Goal: Task Accomplishment & Management: Manage account settings

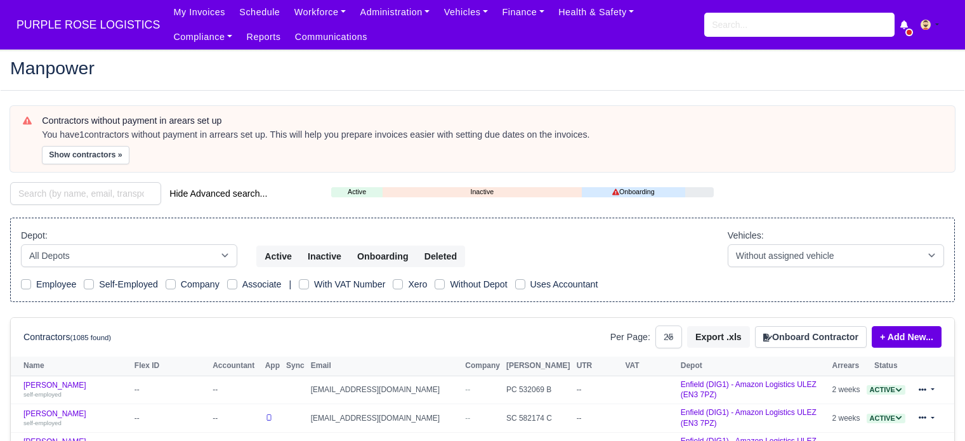
select select "25"
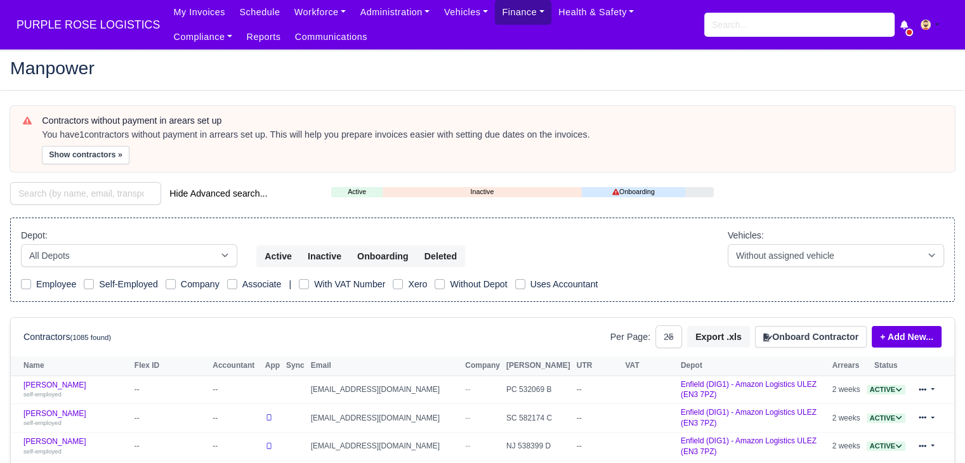
click at [499, 11] on link "Finance" at bounding box center [523, 12] width 56 height 25
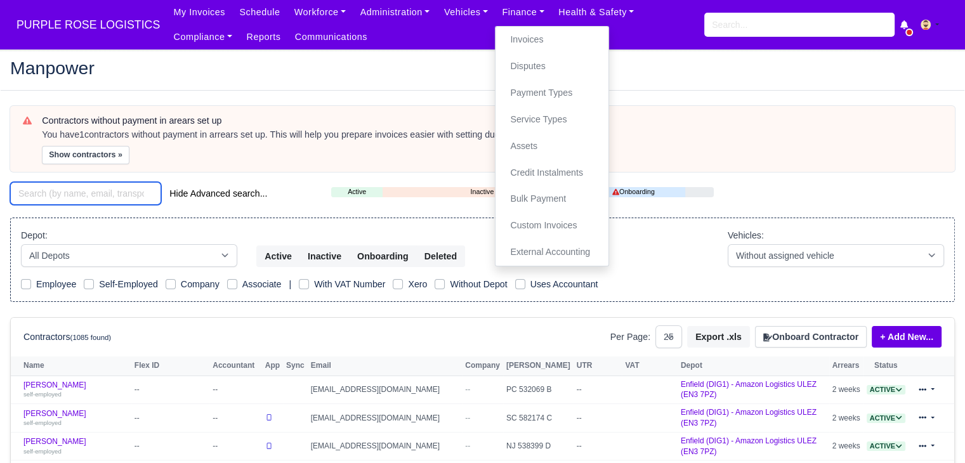
click at [122, 194] on input "search" at bounding box center [85, 193] width 151 height 23
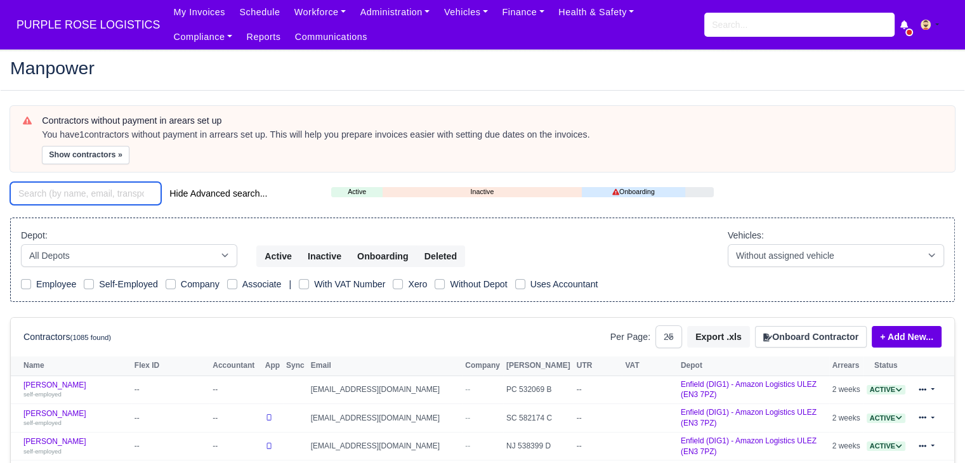
click at [140, 192] on input "search" at bounding box center [85, 193] width 151 height 23
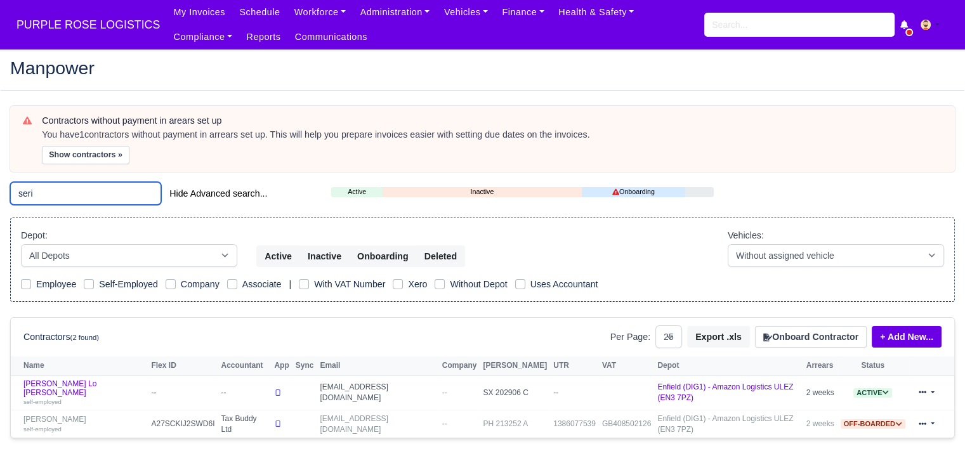
scroll to position [18, 0]
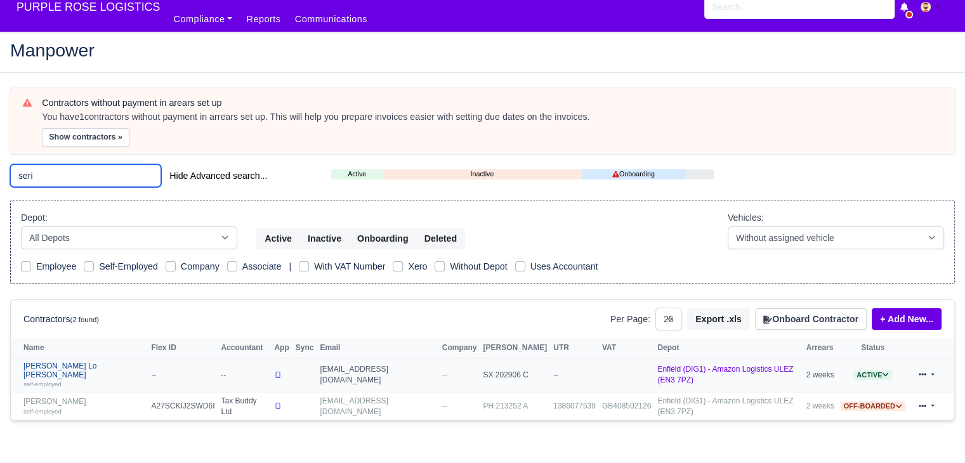
type input "seri"
click at [65, 363] on link "Serigne Saliu Lo Seye self-employed" at bounding box center [83, 375] width 121 height 27
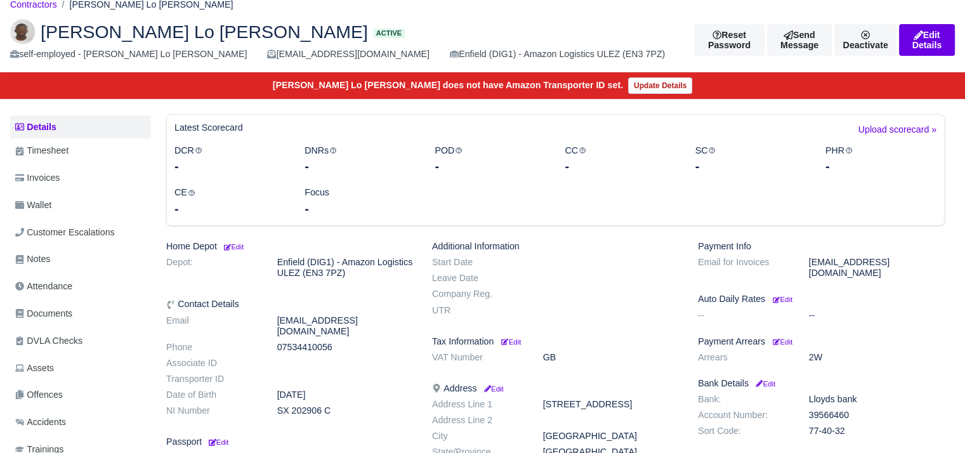
scroll to position [61, 0]
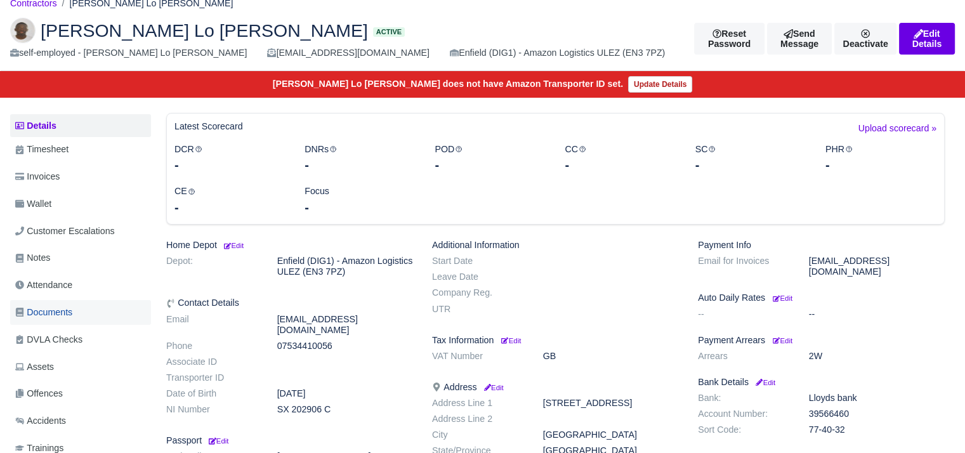
click at [71, 313] on span "Documents" at bounding box center [43, 312] width 57 height 15
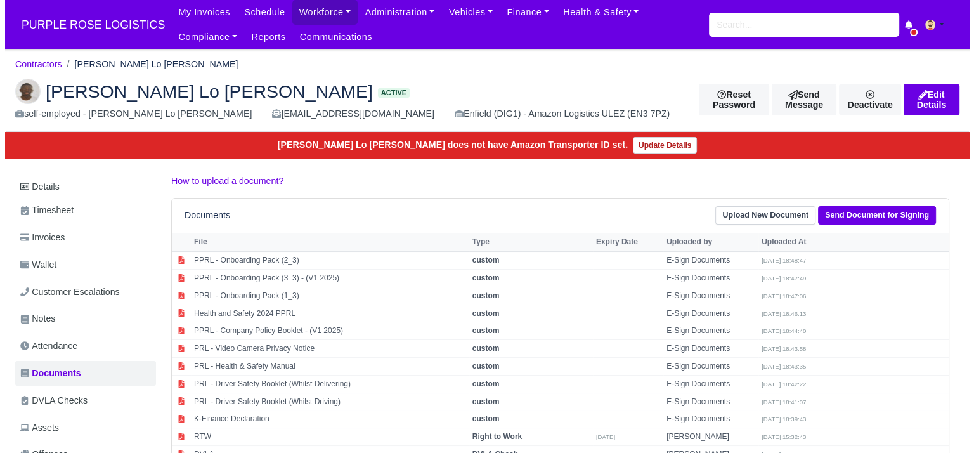
scroll to position [229, 0]
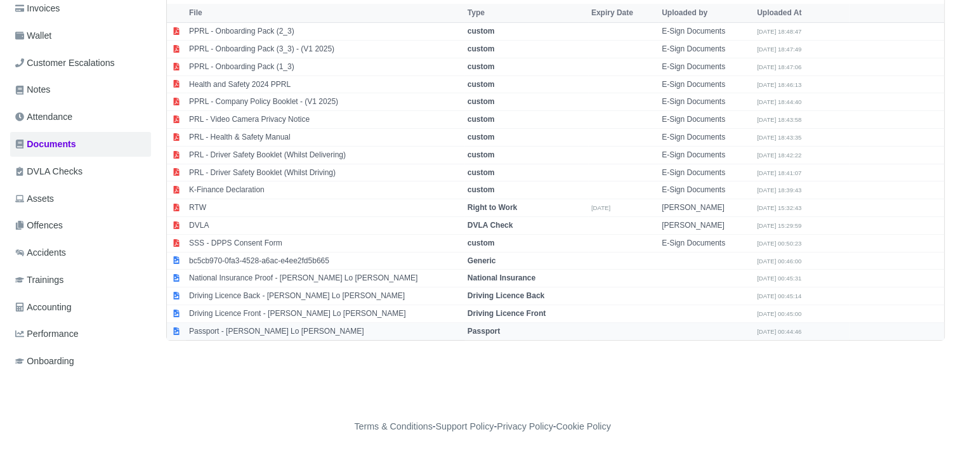
click at [280, 329] on td "Passport - Serigne Saliu Lo Seye" at bounding box center [325, 330] width 278 height 17
select select "passport"
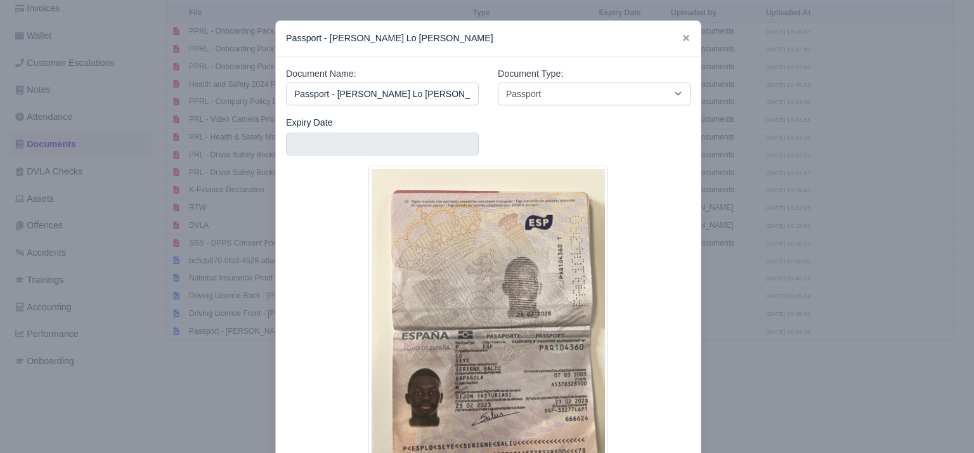
click at [208, 427] on div at bounding box center [487, 226] width 974 height 453
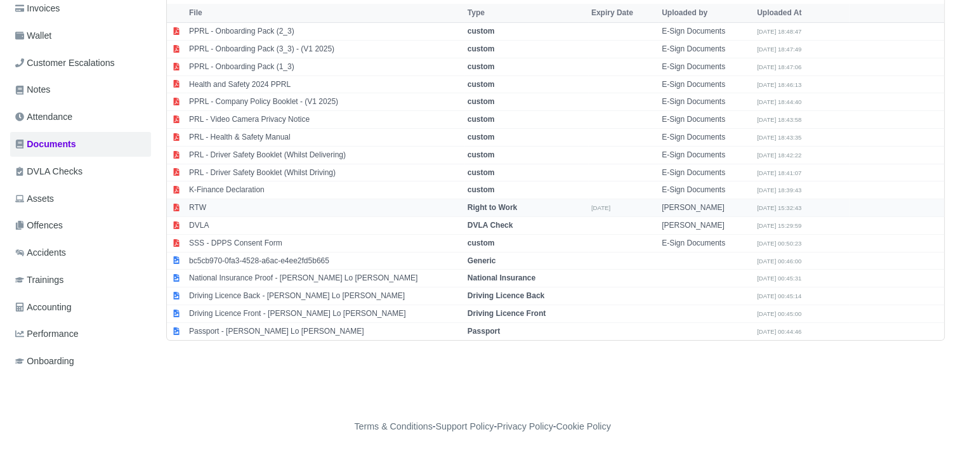
click at [244, 205] on td "RTW" at bounding box center [325, 208] width 278 height 18
select select "right-to-work"
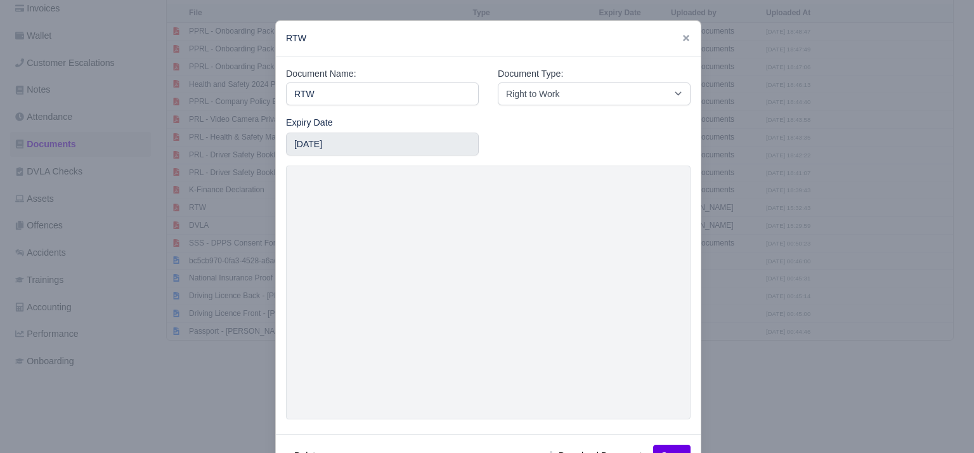
click at [174, 386] on div at bounding box center [487, 226] width 974 height 453
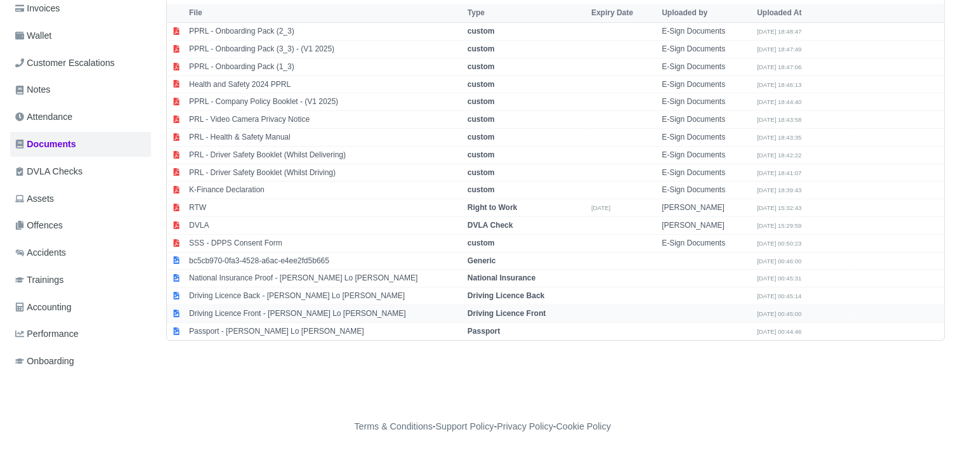
click at [303, 308] on td "Driving Licence Front - Serigne Saliu Lo Seye" at bounding box center [325, 314] width 278 height 18
select select "driving-licence-front"
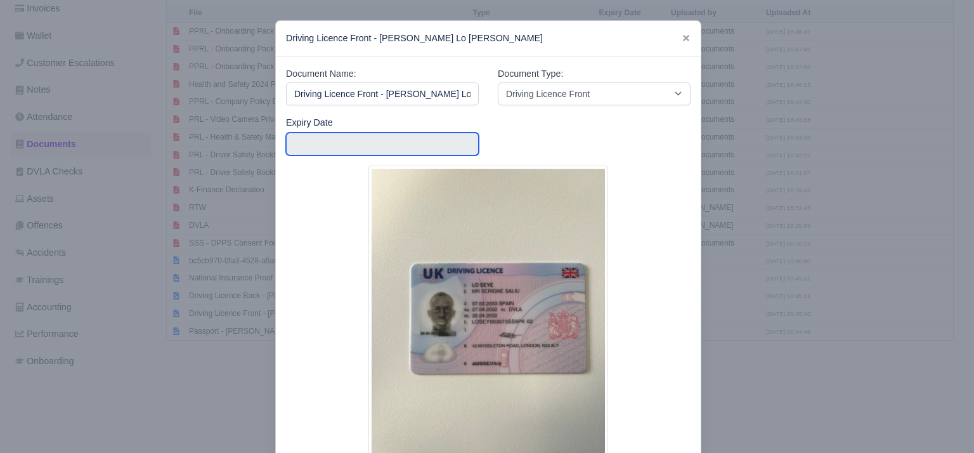
click at [297, 147] on input "text" at bounding box center [382, 144] width 193 height 23
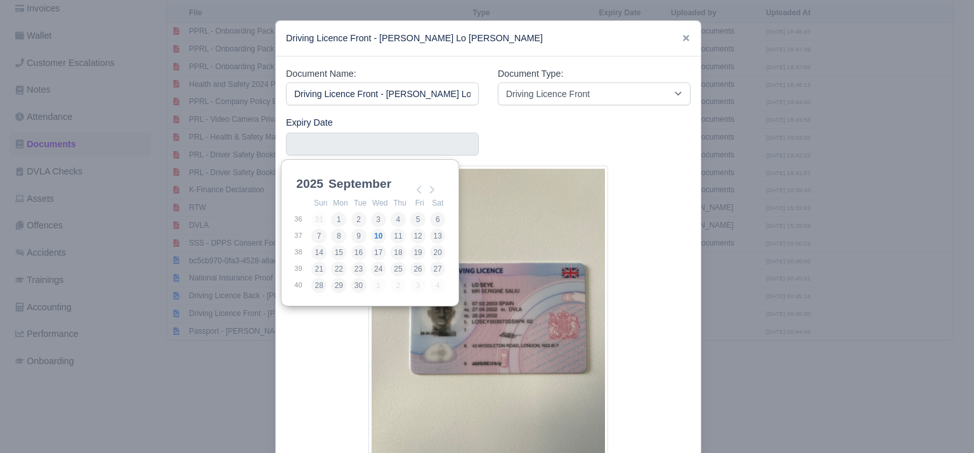
click at [310, 179] on select "2025 2026 2027 2028 2029 2030 2031 2032 2033 2034 2035 2036 2037 2038 2039 2040…" at bounding box center [322, 191] width 57 height 27
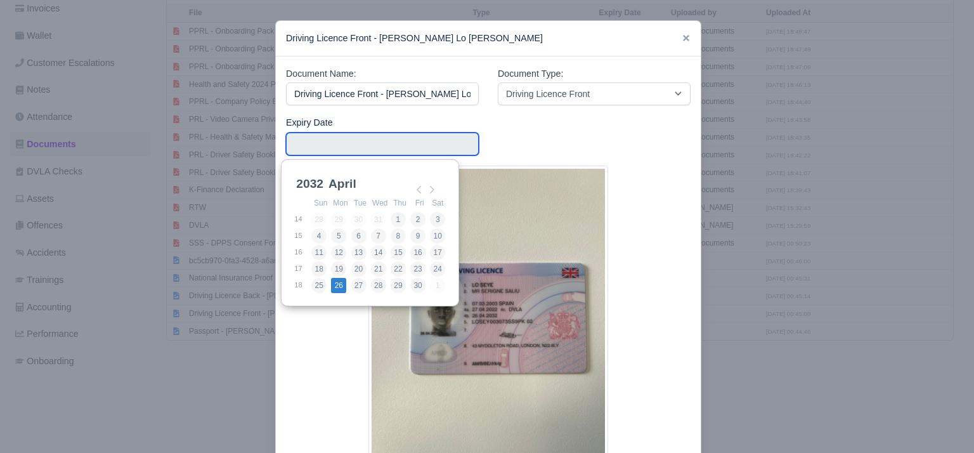
type input "2032-04-26"
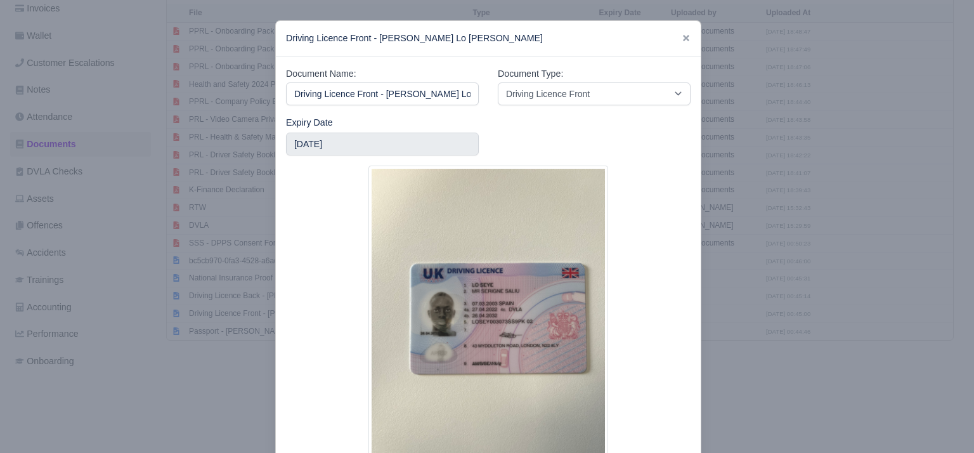
scroll to position [104, 0]
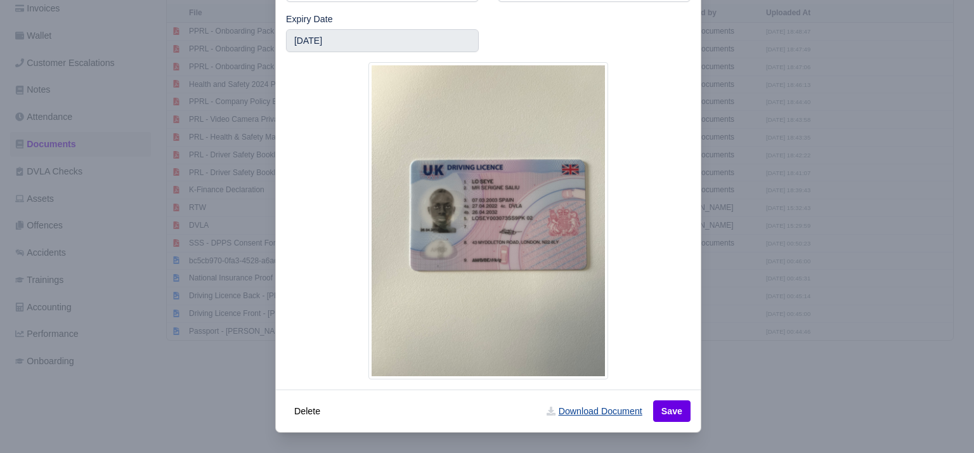
click at [629, 414] on link "Download Document" at bounding box center [594, 411] width 112 height 22
click at [659, 414] on button "Save" at bounding box center [671, 411] width 37 height 22
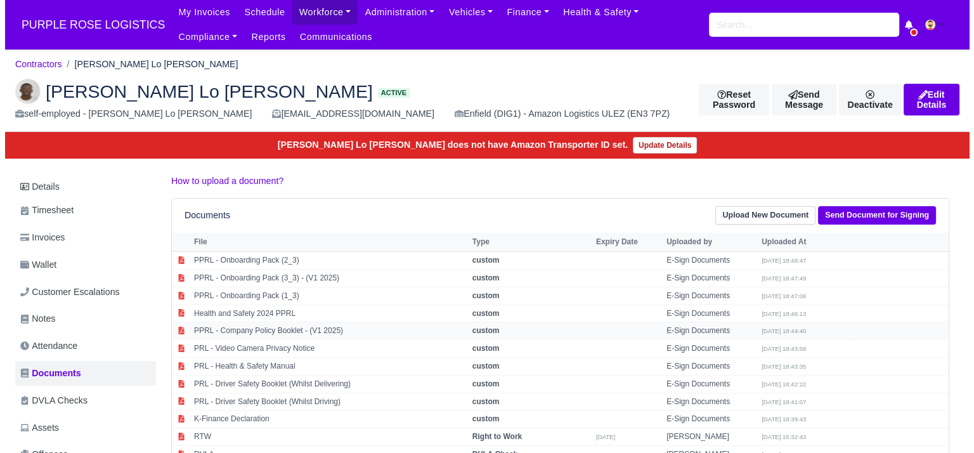
scroll to position [229, 0]
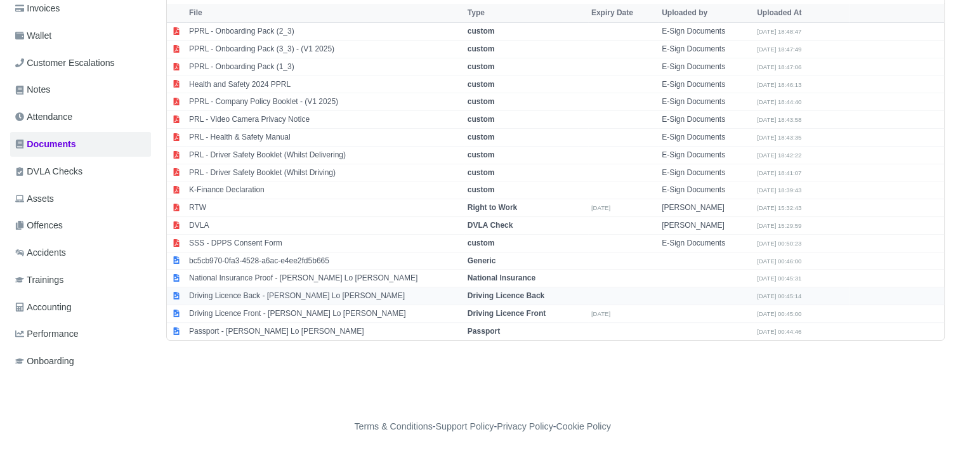
click at [303, 290] on td "Driving Licence Back - Serigne Saliu Lo Seye" at bounding box center [325, 296] width 278 height 18
select select "driving-licence-back"
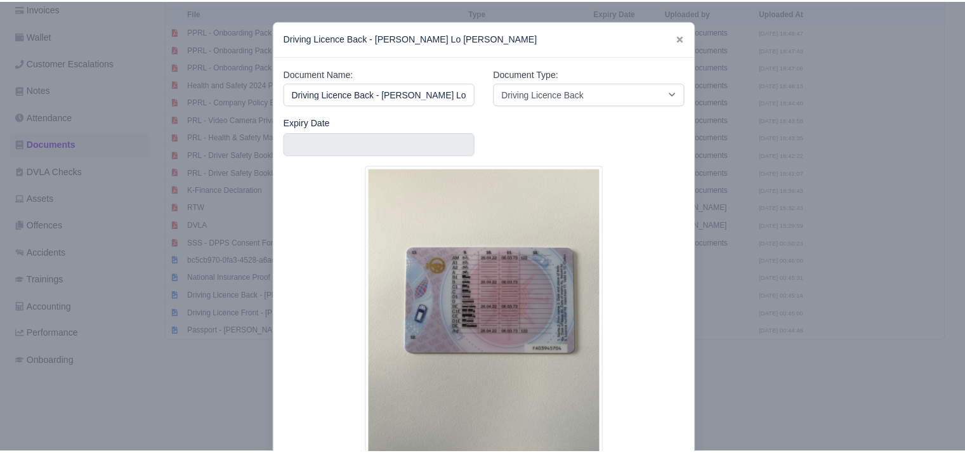
scroll to position [104, 0]
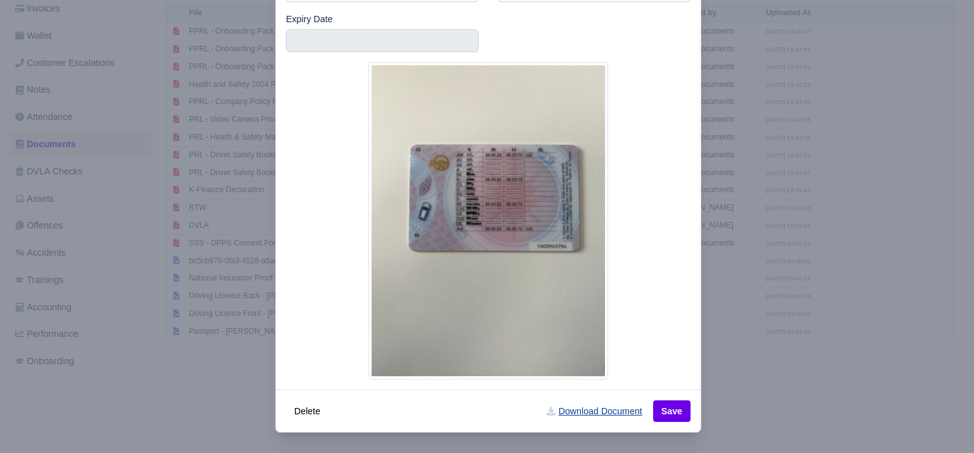
click at [620, 414] on link "Download Document" at bounding box center [594, 411] width 112 height 22
click at [256, 376] on div at bounding box center [487, 226] width 974 height 453
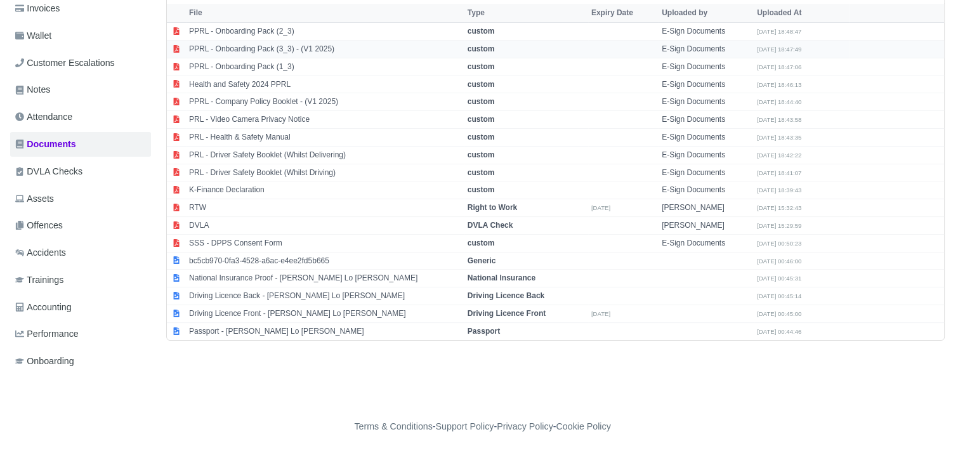
click at [325, 48] on td "PPRL - Onboarding Pack (3_3) - (V1 2025)" at bounding box center [325, 50] width 278 height 18
select select "custom"
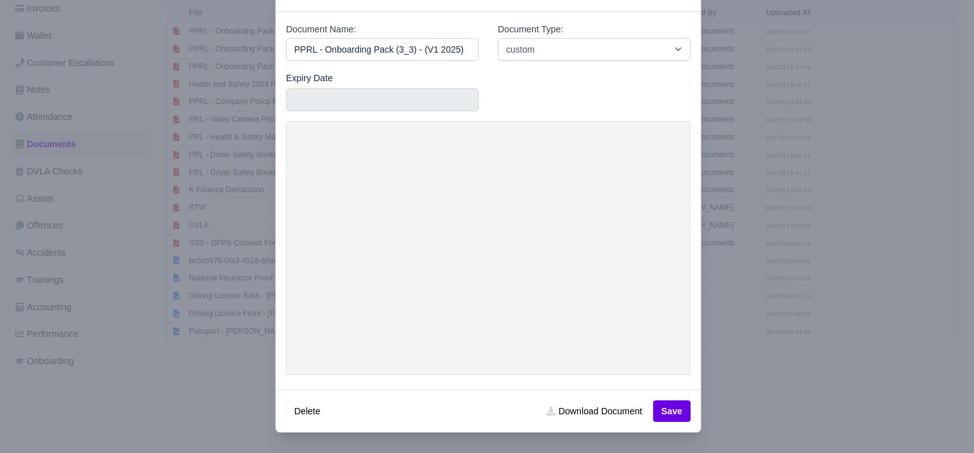
click at [761, 110] on div at bounding box center [487, 226] width 974 height 453
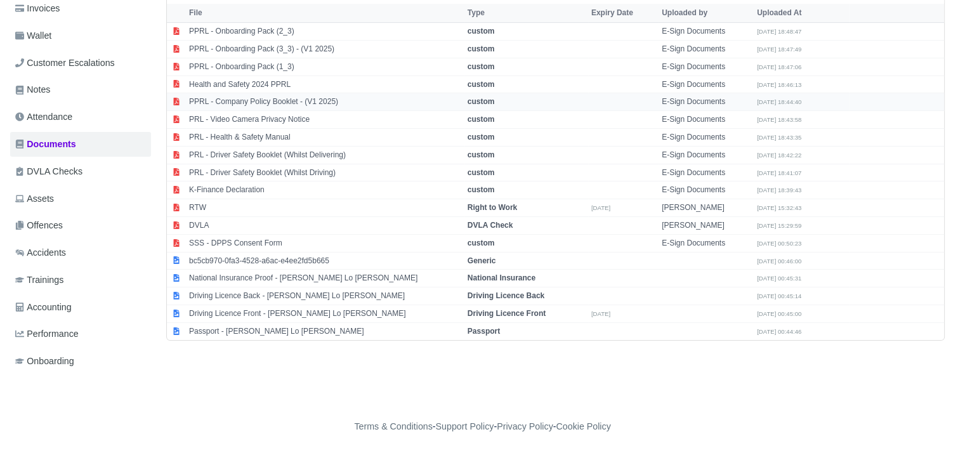
scroll to position [0, 0]
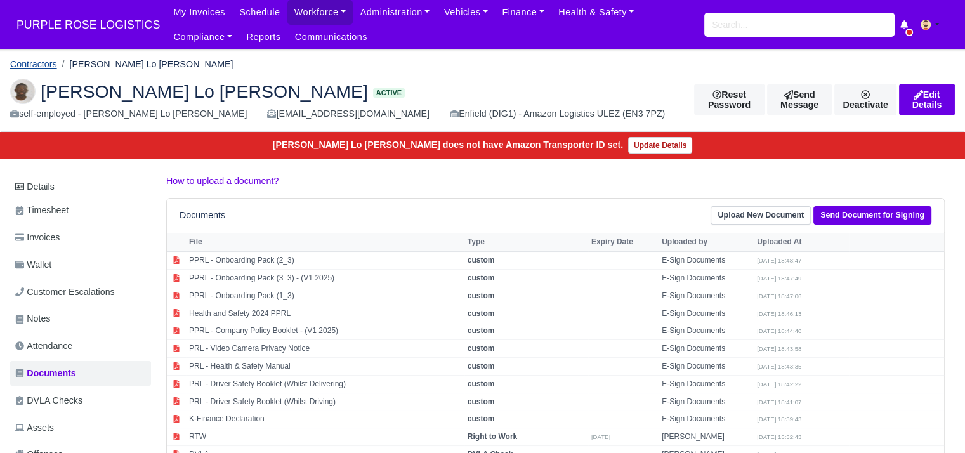
click at [25, 66] on link "Contractors" at bounding box center [33, 64] width 47 height 10
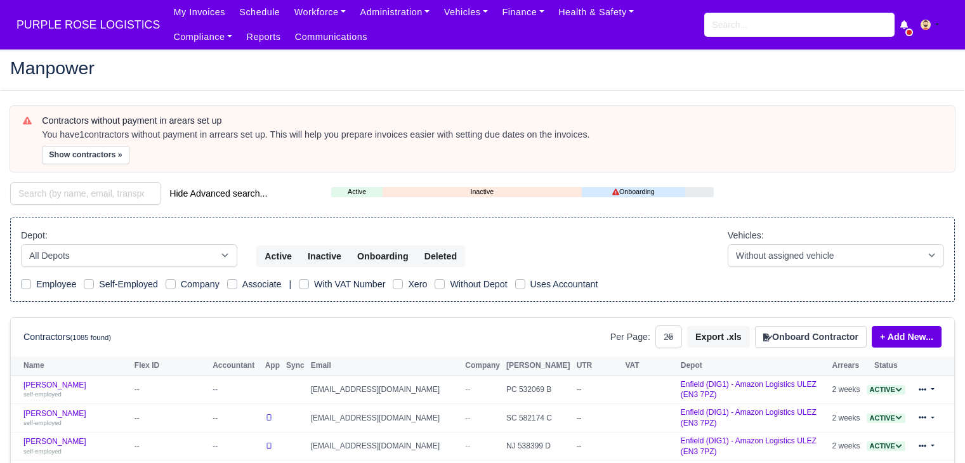
select select "25"
click at [89, 218] on div "Depot: All Depots DHP1 Enfield (DIG1) - Amazon Logistics ULEZ (EN3 7PZ) Harlow …" at bounding box center [482, 260] width 944 height 85
click at [99, 204] on div "Hide Advanced search..." at bounding box center [161, 194] width 321 height 25
click at [107, 193] on input "search" at bounding box center [85, 193] width 151 height 23
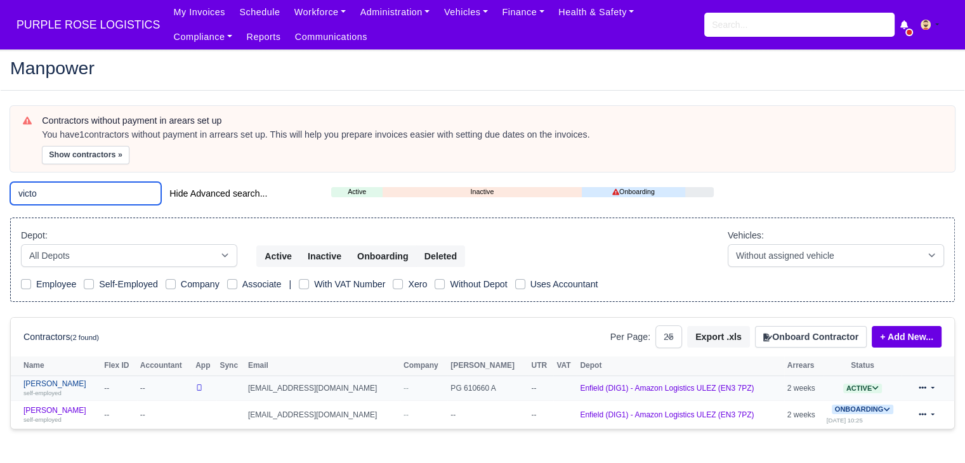
type input "victo"
click at [66, 382] on link "Victor Caballero self-employed" at bounding box center [60, 388] width 74 height 18
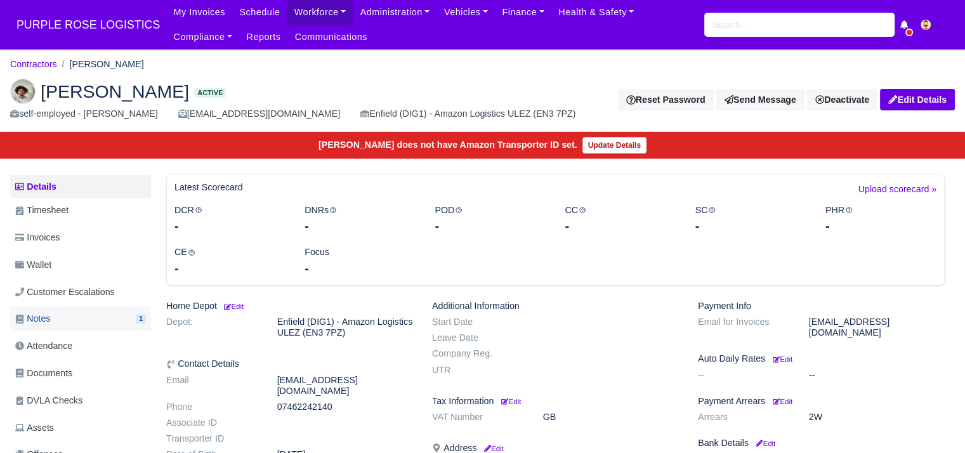
scroll to position [66, 0]
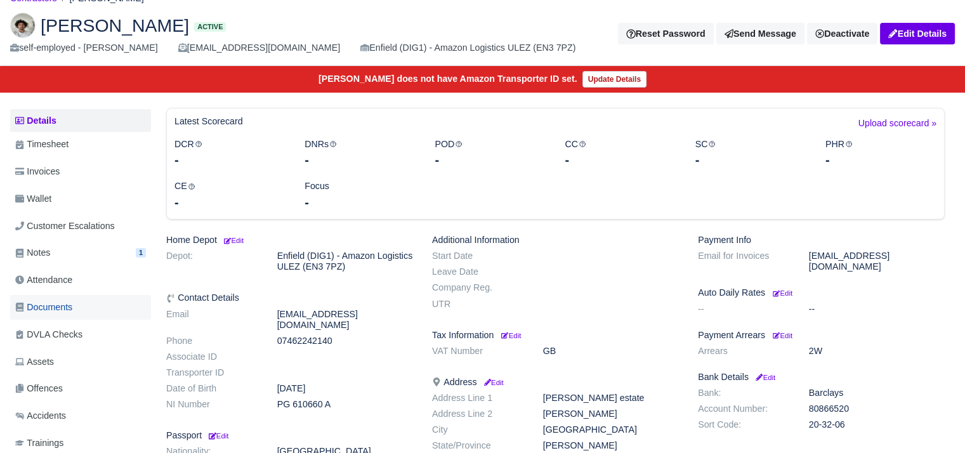
click at [91, 311] on link "Documents" at bounding box center [80, 307] width 141 height 25
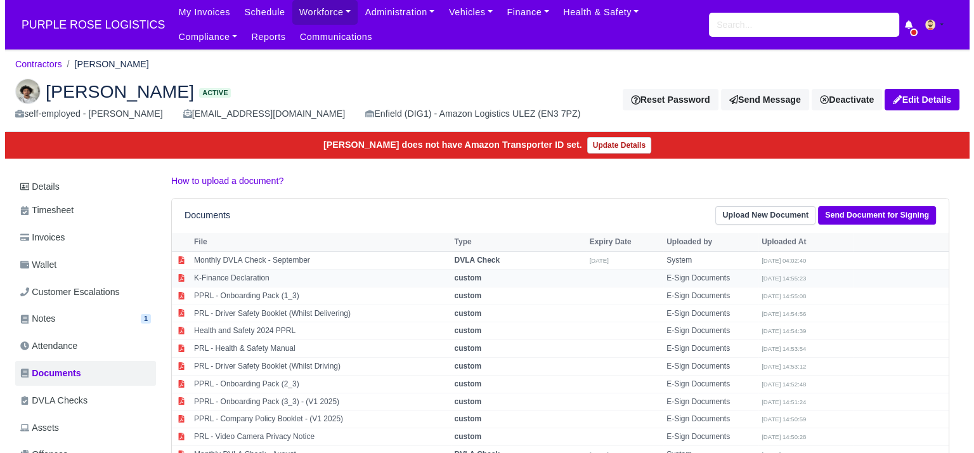
scroll to position [229, 0]
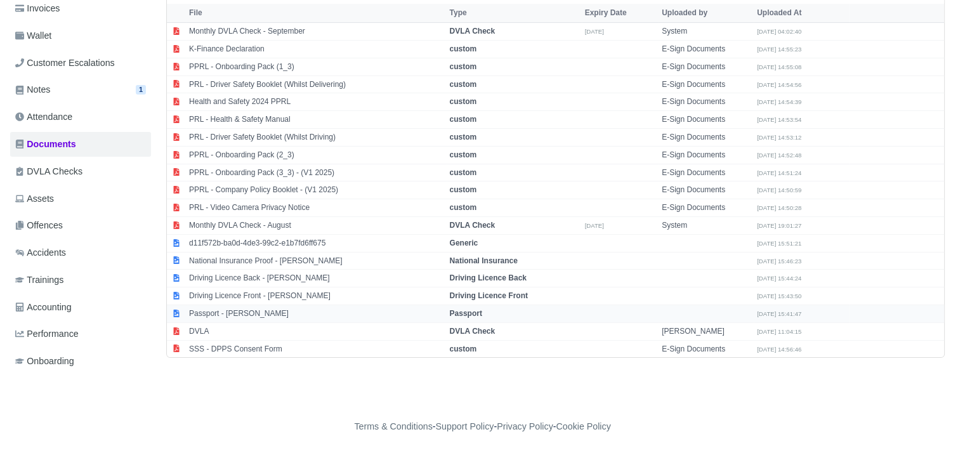
click at [268, 315] on td "Passport - Victor Caballero" at bounding box center [316, 314] width 261 height 18
select select "passport"
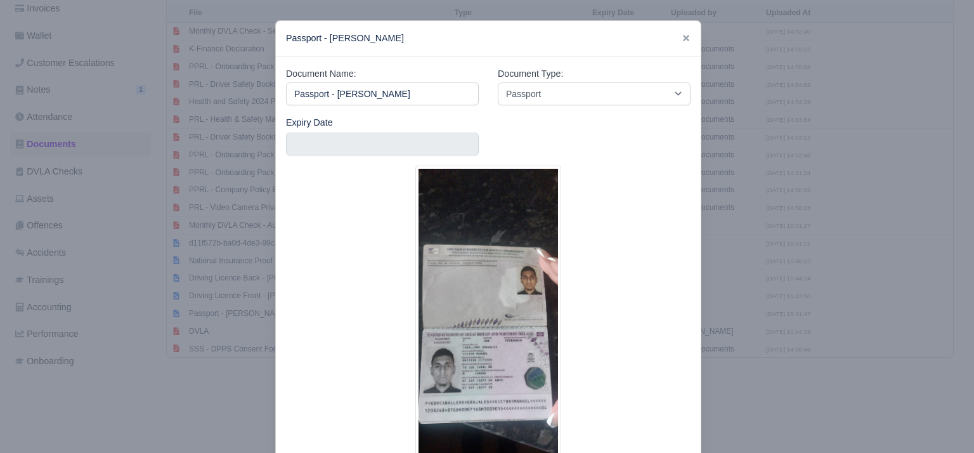
scroll to position [104, 0]
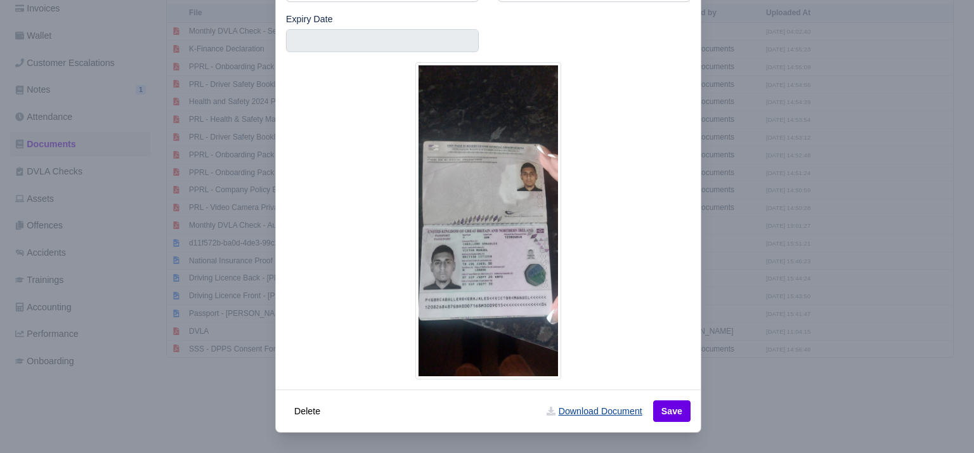
click at [598, 410] on link "Download Document" at bounding box center [594, 411] width 112 height 22
click at [185, 402] on div at bounding box center [487, 226] width 974 height 453
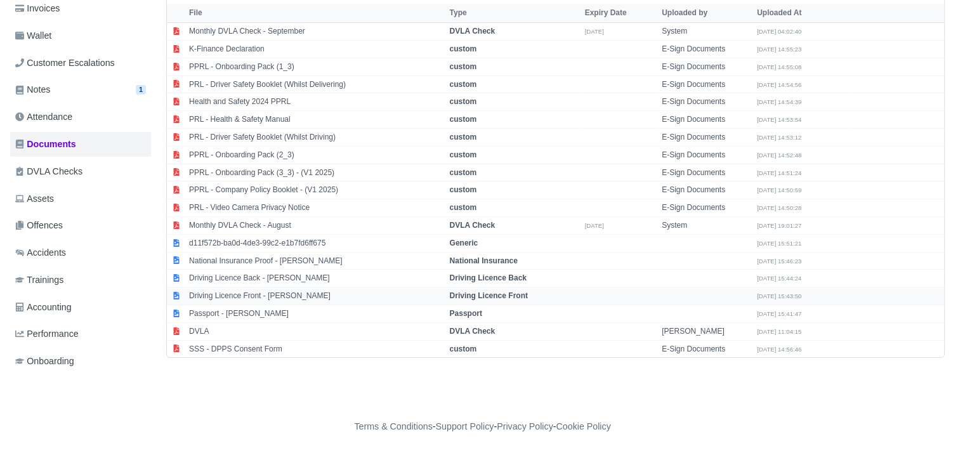
click at [264, 291] on td "Driving Licence Front - Victor Caballero" at bounding box center [316, 296] width 261 height 18
select select "driving-licence-front"
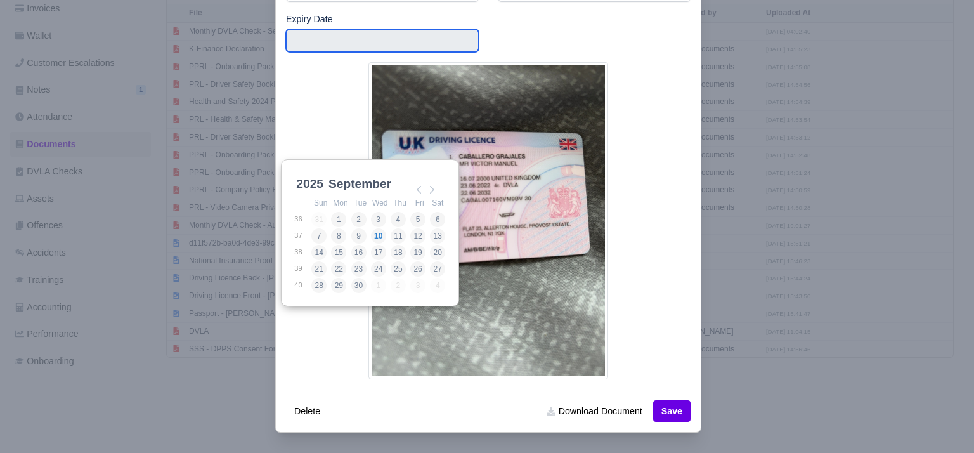
click at [304, 52] on input "Use the arrow keys to pick a date" at bounding box center [382, 40] width 193 height 23
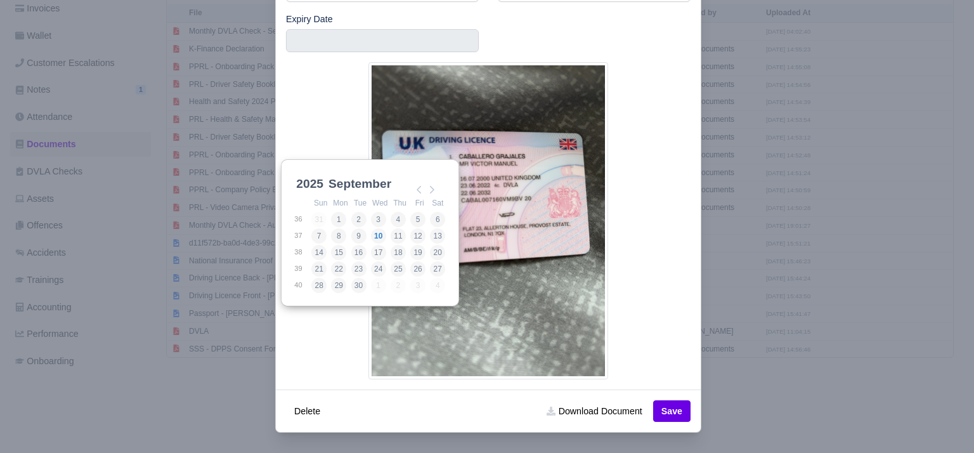
click at [307, 183] on select "2025 2026 2027 2028 2029 2030 2031 2032 2033 2034 2035 2036 2037 2038 2039 2040…" at bounding box center [322, 191] width 57 height 27
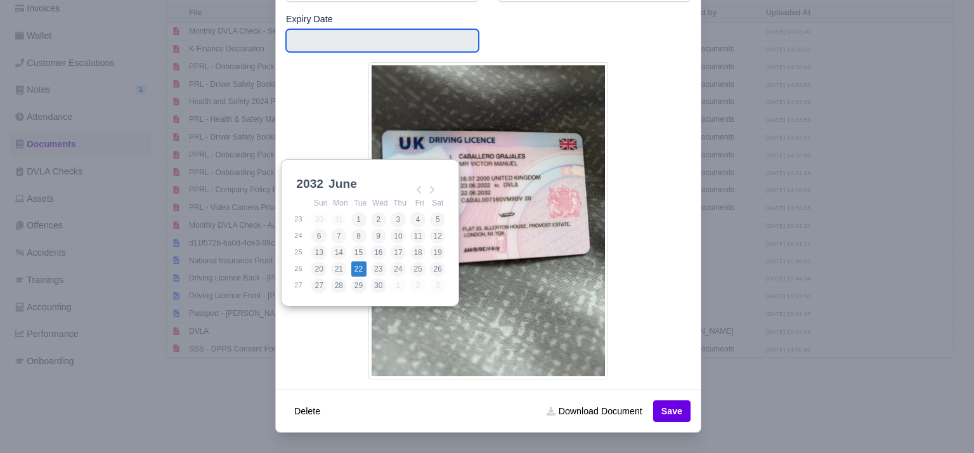
type input "2032-06-22"
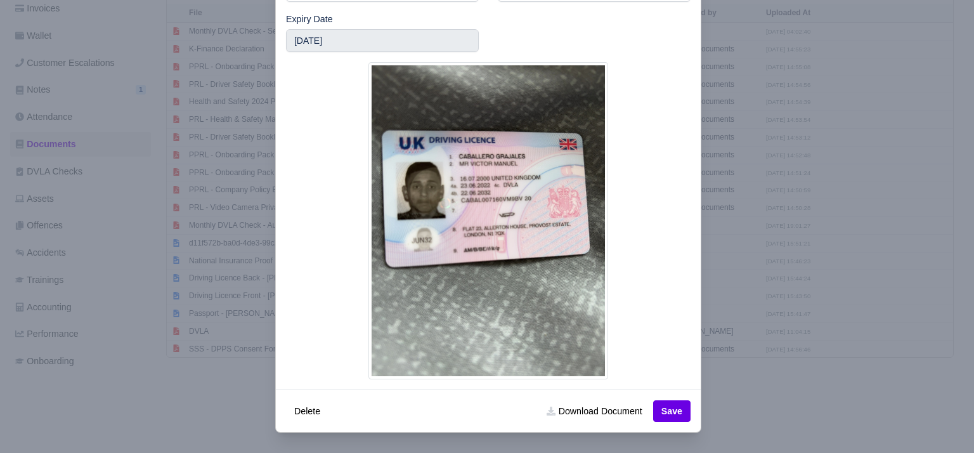
scroll to position [104, 0]
click at [632, 414] on link "Download Document" at bounding box center [594, 411] width 112 height 22
click at [658, 417] on button "Save" at bounding box center [671, 411] width 37 height 22
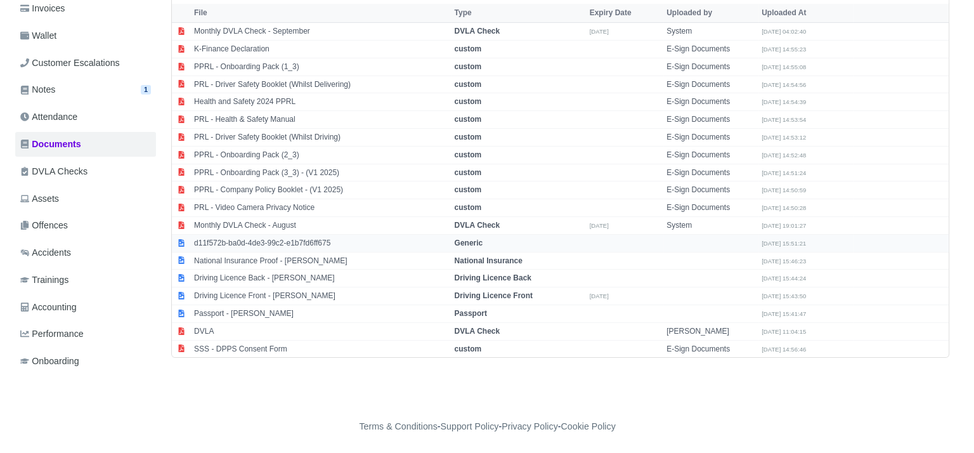
scroll to position [228, 0]
click at [278, 275] on td "Driving Licence Back - [PERSON_NAME]" at bounding box center [316, 279] width 261 height 18
select select "driving-licence-back"
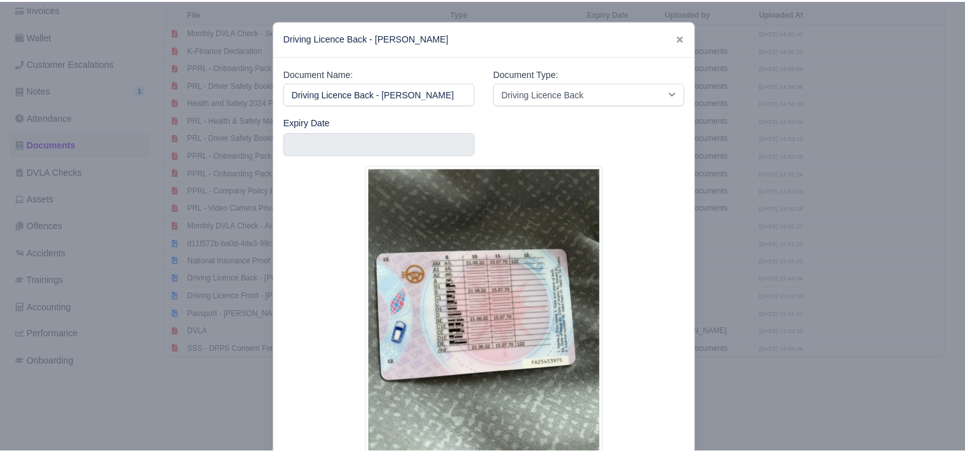
scroll to position [104, 0]
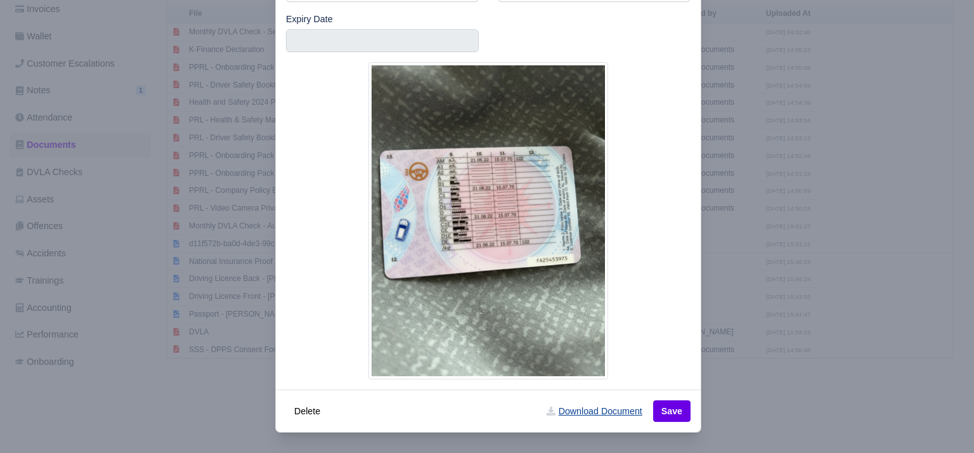
click at [608, 409] on link "Download Document" at bounding box center [594, 411] width 112 height 22
click at [731, 420] on div at bounding box center [487, 226] width 974 height 453
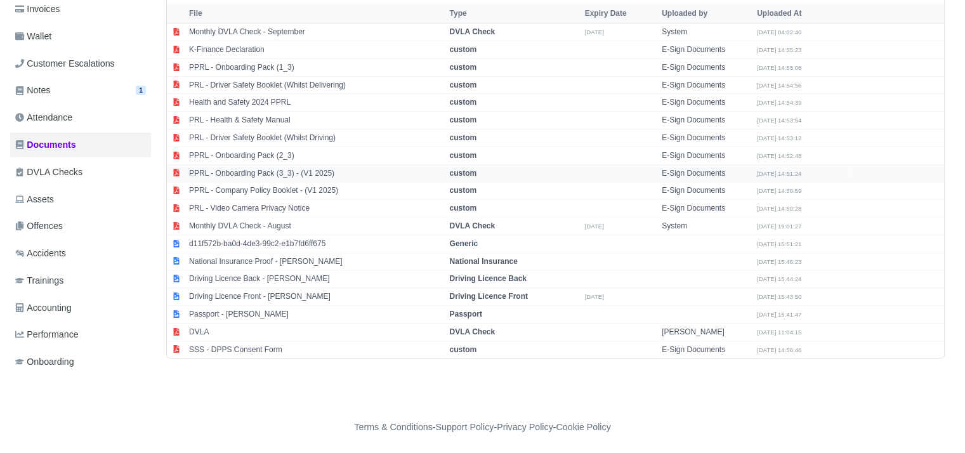
click at [310, 171] on td "PPRL - Onboarding Pack (3_3) - (V1 2025)" at bounding box center [316, 173] width 261 height 18
select select "custom"
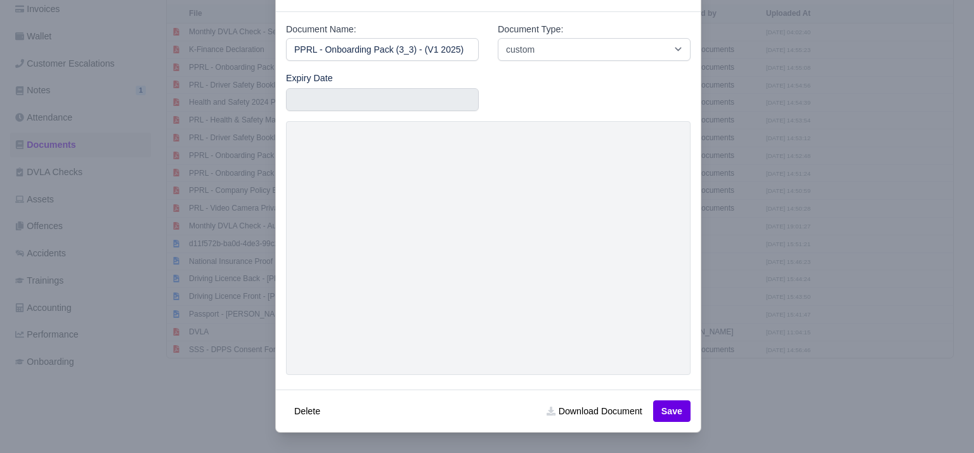
click at [874, 234] on div at bounding box center [487, 226] width 974 height 453
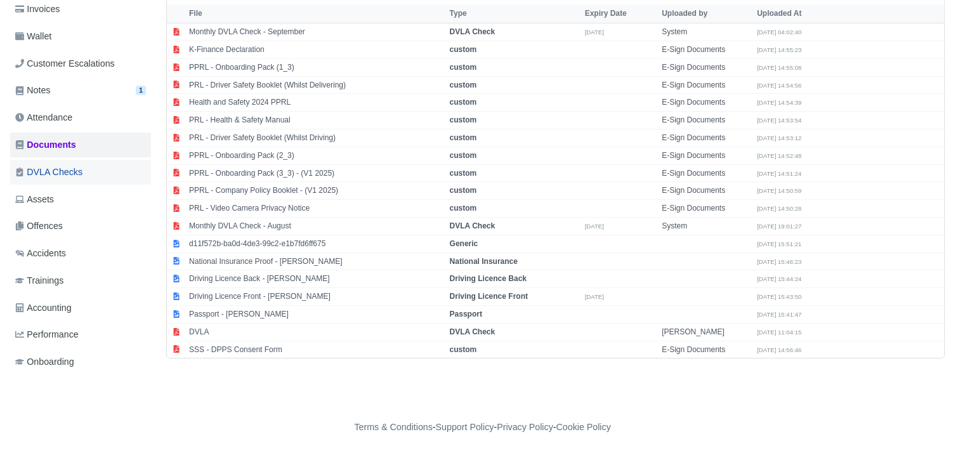
scroll to position [0, 0]
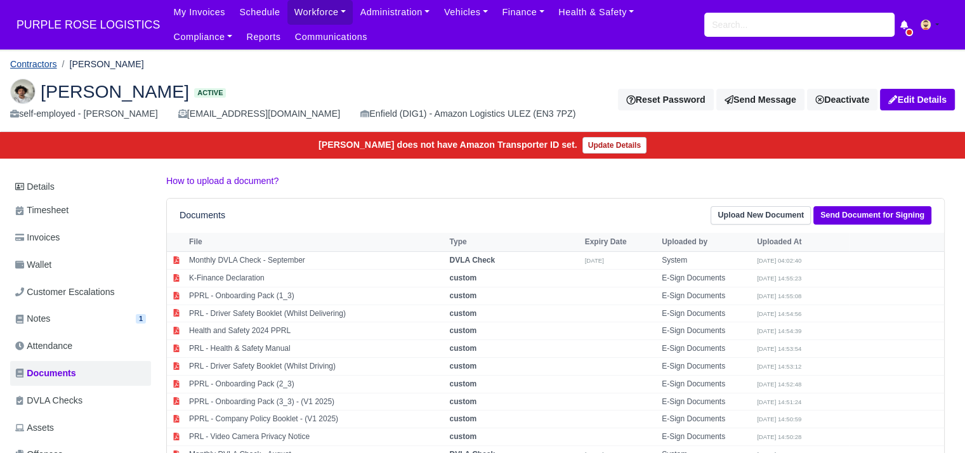
click at [41, 61] on link "Contractors" at bounding box center [33, 64] width 47 height 10
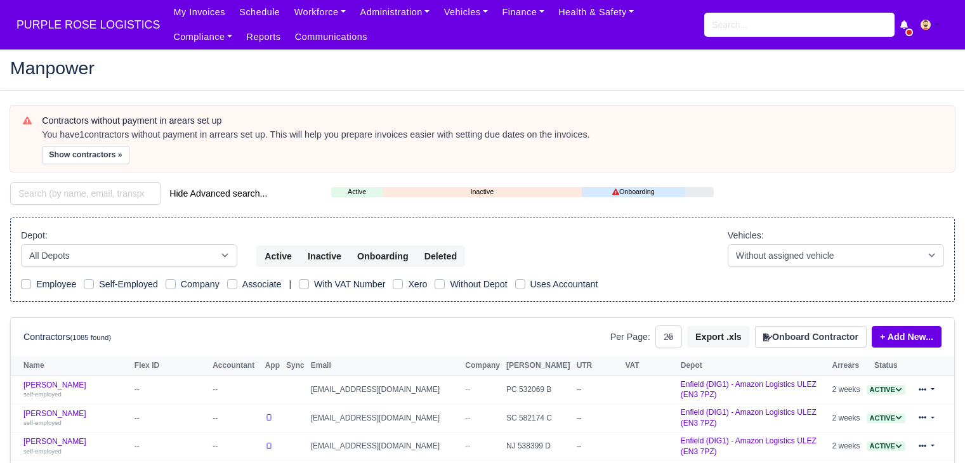
select select "25"
click at [78, 196] on input "search" at bounding box center [85, 193] width 151 height 23
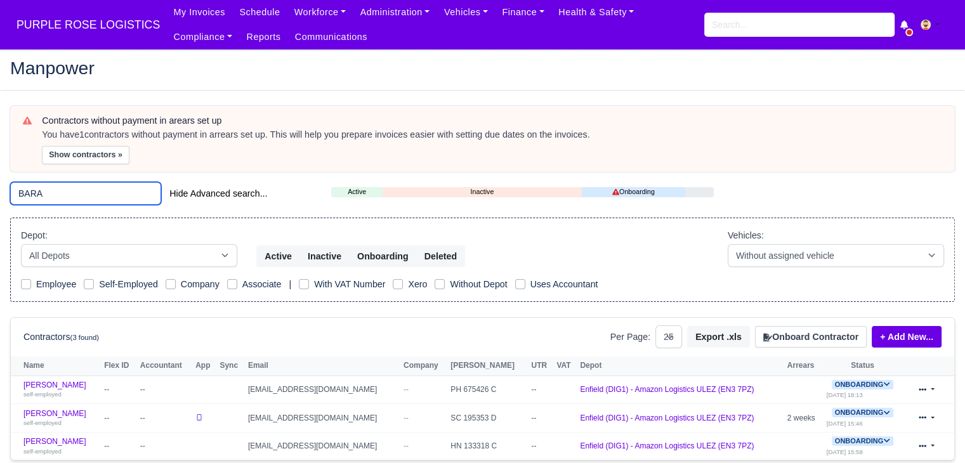
scroll to position [81, 0]
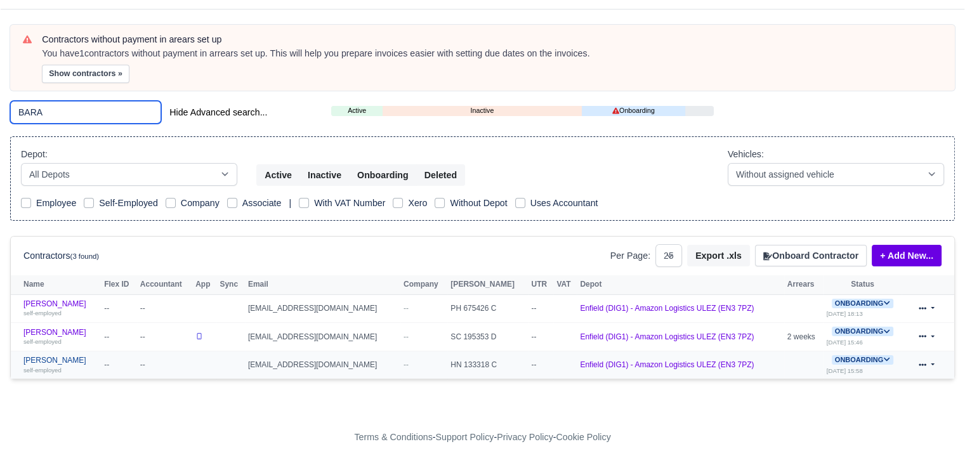
type input "BARA"
click at [63, 356] on link "Barash Hasan self-employed" at bounding box center [60, 365] width 74 height 18
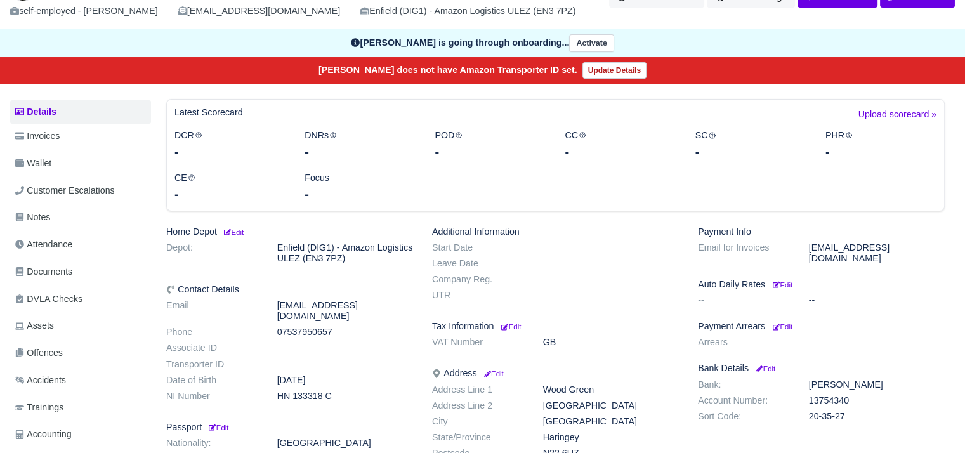
scroll to position [116, 0]
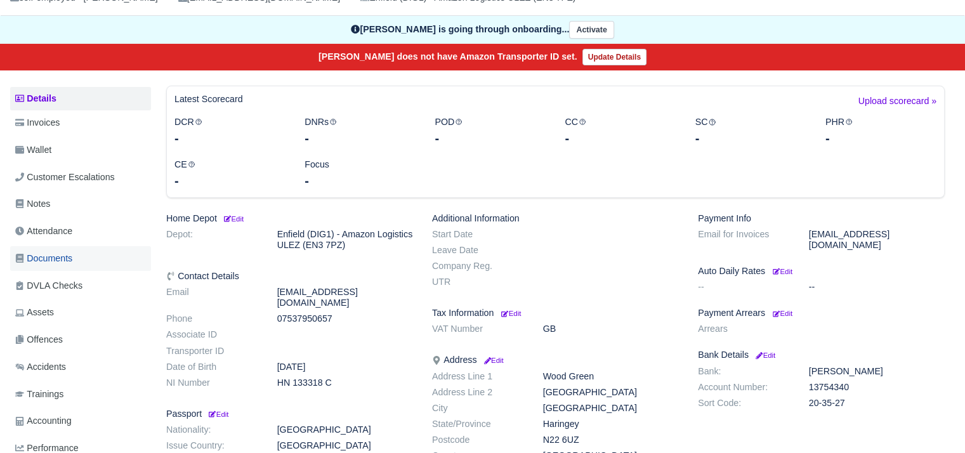
click at [77, 266] on link "Documents" at bounding box center [80, 258] width 141 height 25
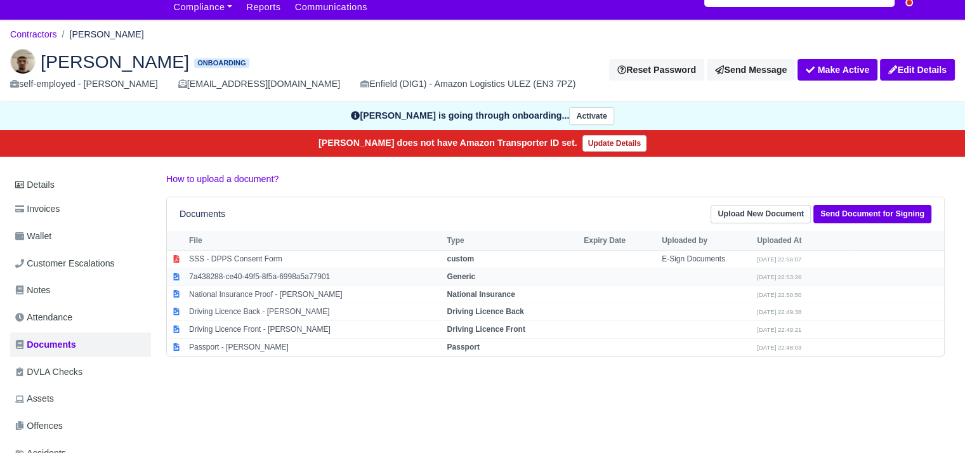
scroll to position [30, 0]
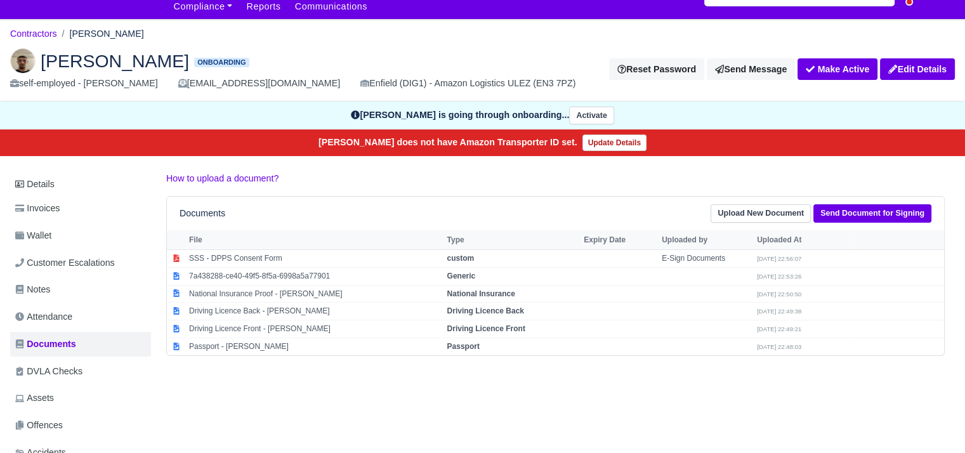
click at [299, 396] on div "Details Invoices Wallet Customer Escalations Notes Attendance Documents DVLA Ch…" at bounding box center [482, 384] width 944 height 427
click at [277, 346] on td "Passport - [PERSON_NAME]" at bounding box center [314, 345] width 257 height 17
select select "passport"
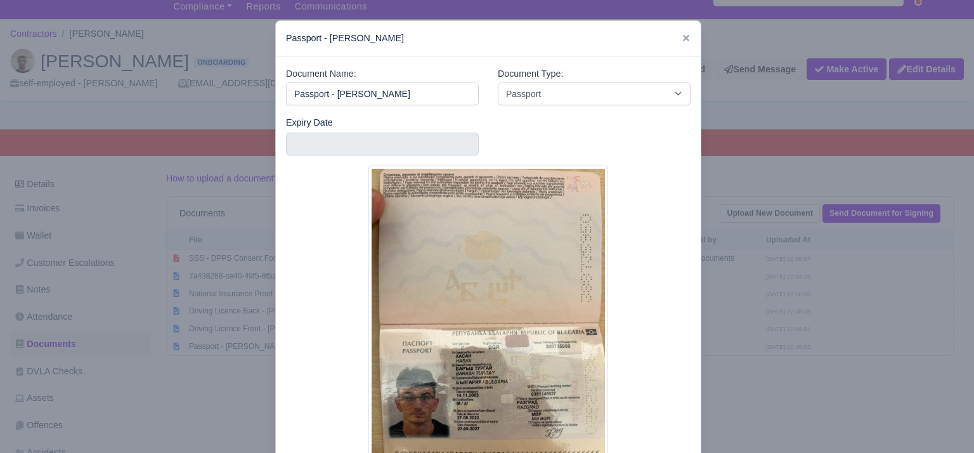
click at [748, 401] on div at bounding box center [487, 226] width 974 height 453
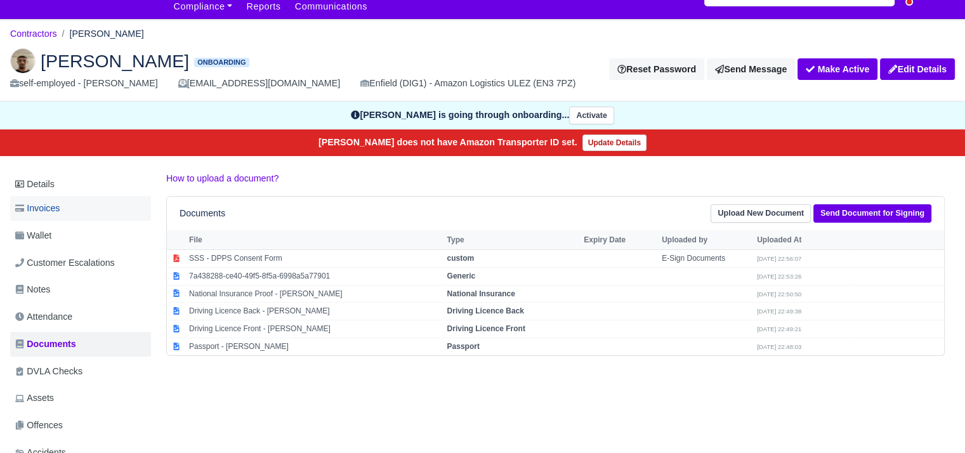
click at [103, 215] on link "Invoices" at bounding box center [80, 208] width 141 height 25
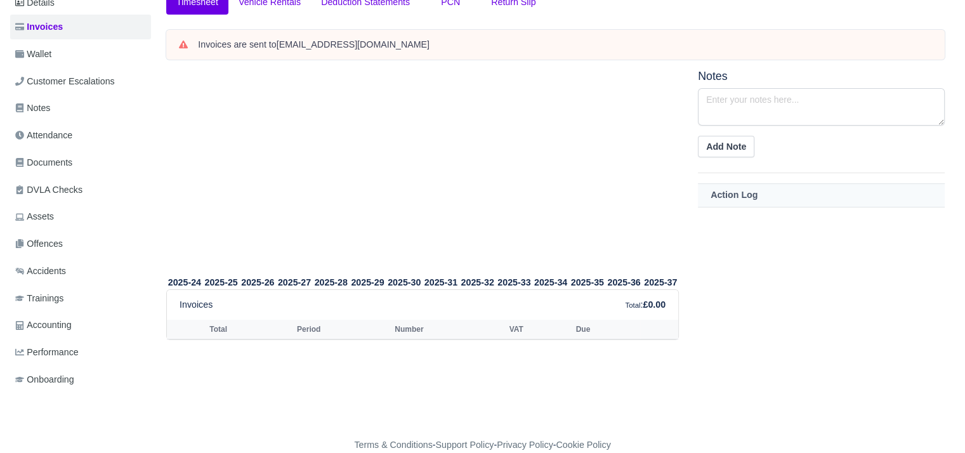
scroll to position [212, 0]
click at [93, 164] on link "Documents" at bounding box center [80, 162] width 141 height 25
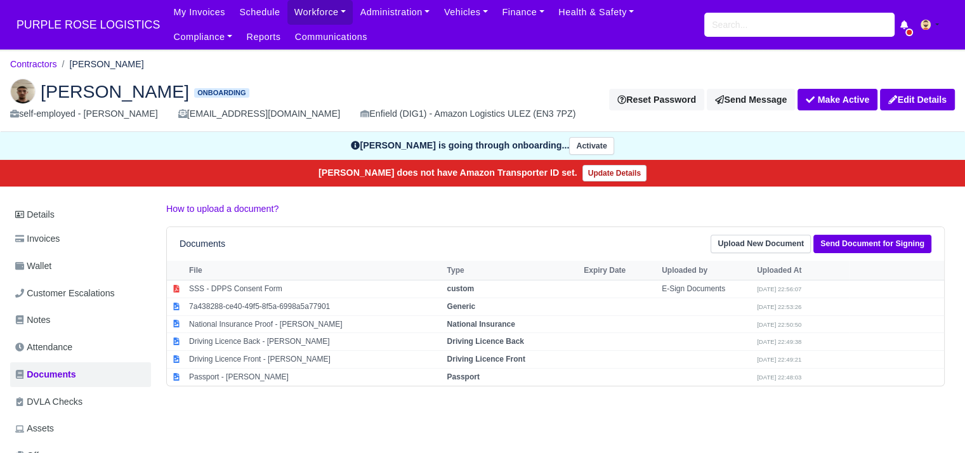
scroll to position [58, 0]
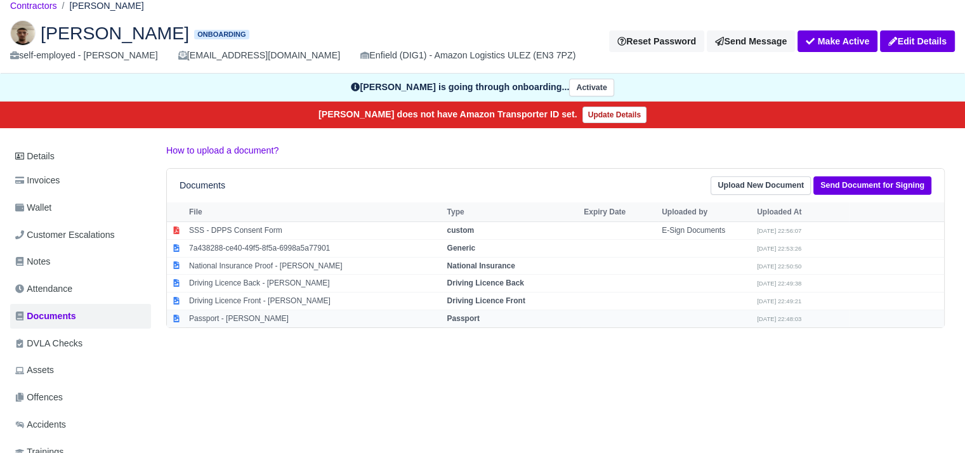
click at [253, 312] on td "Passport - [PERSON_NAME]" at bounding box center [314, 318] width 257 height 17
select select "passport"
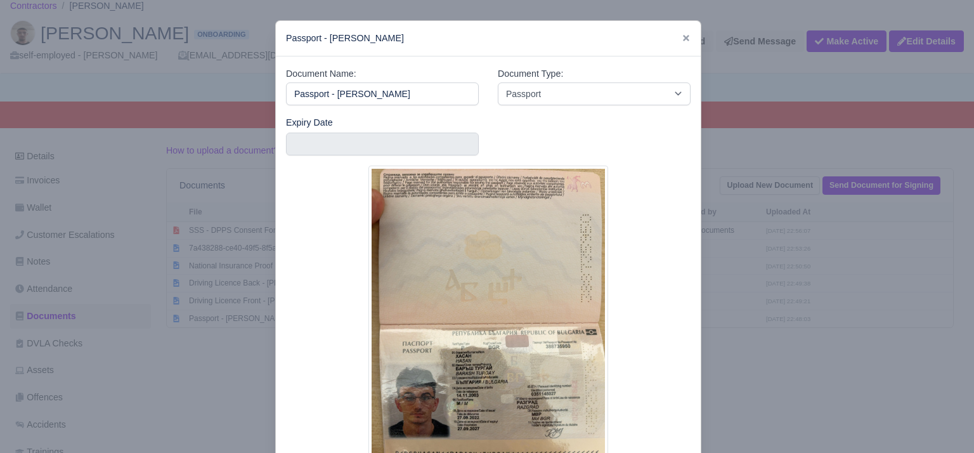
click at [780, 375] on div at bounding box center [487, 226] width 974 height 453
